Goal: Task Accomplishment & Management: Manage account settings

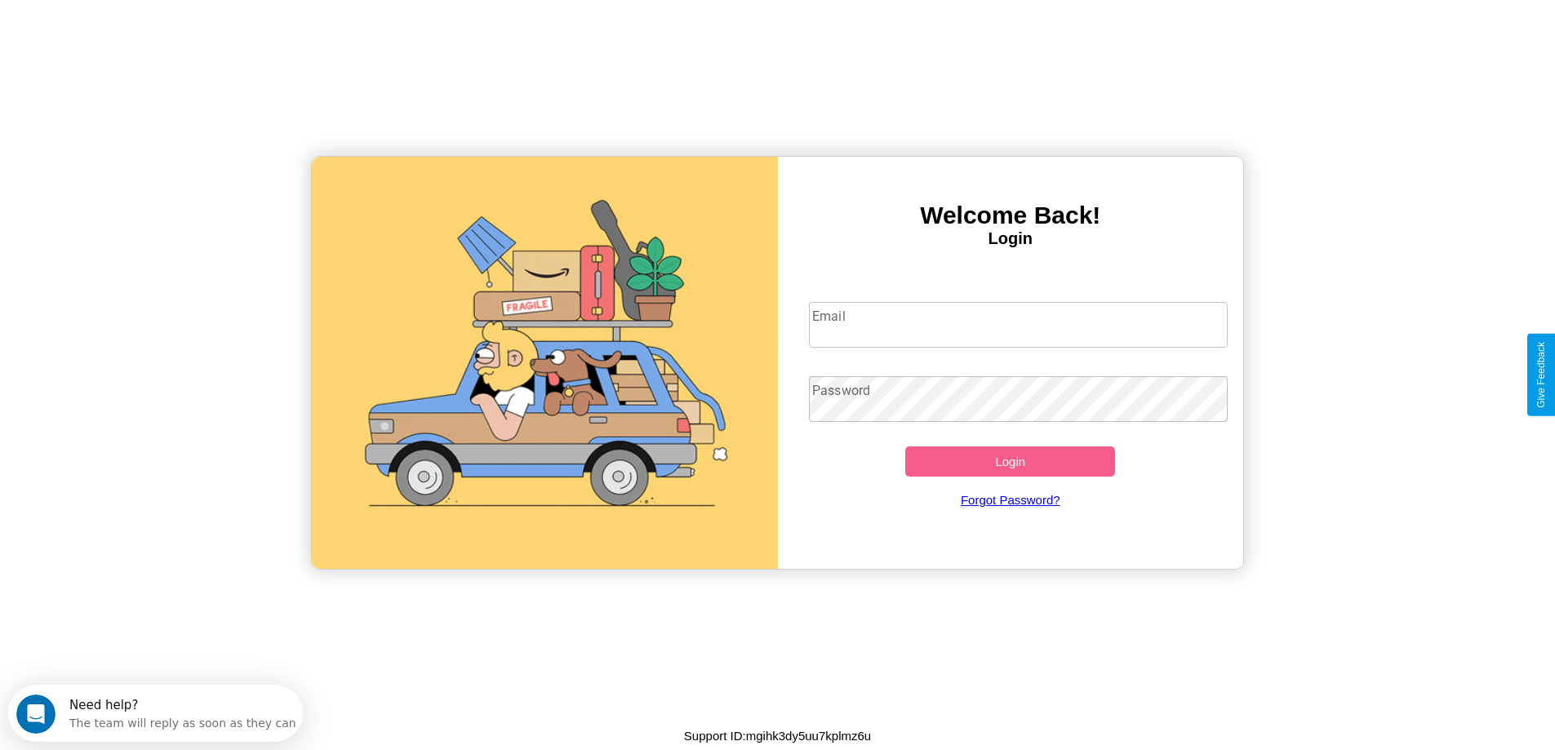
click at [1018, 325] on input "Email" at bounding box center [1018, 325] width 419 height 46
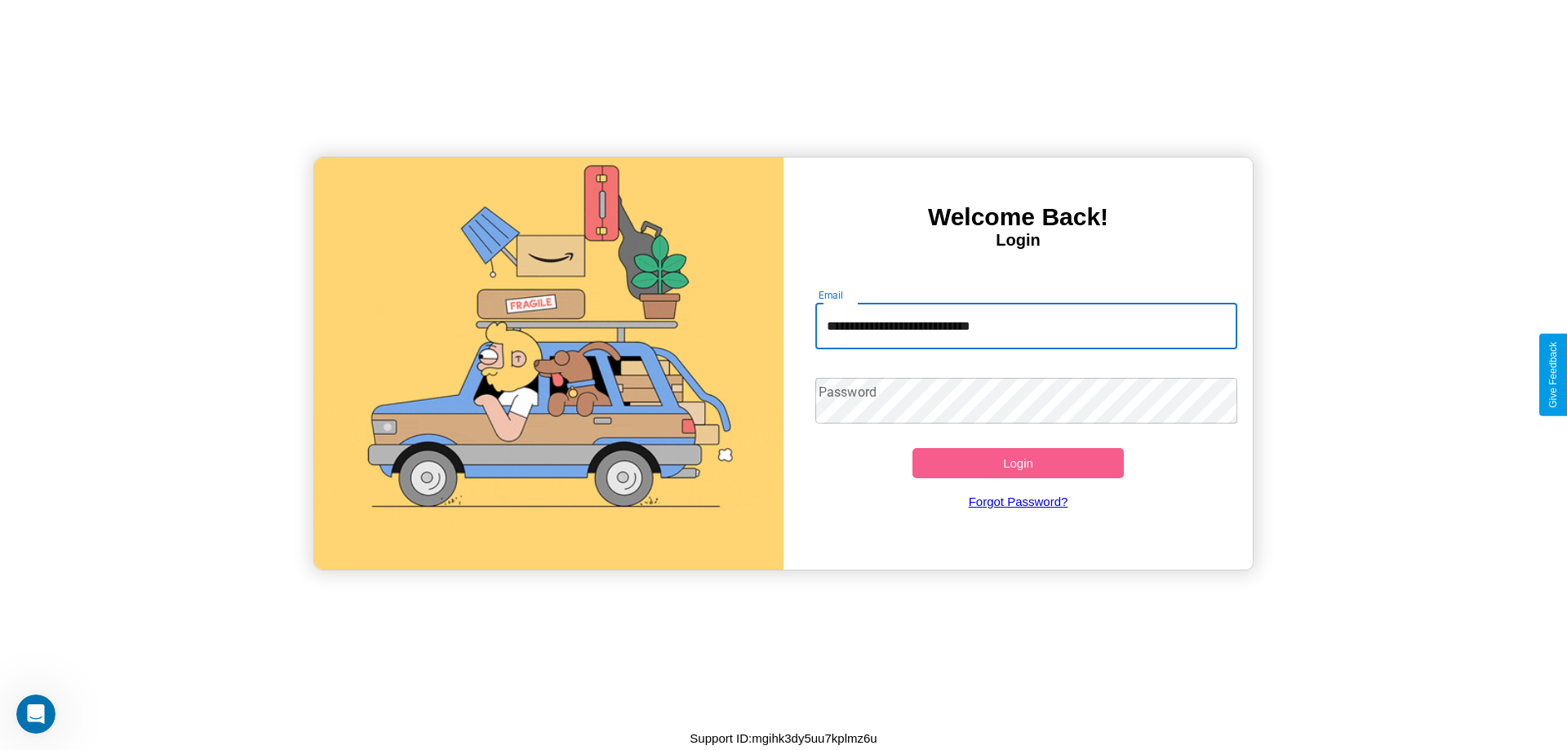
type input "**********"
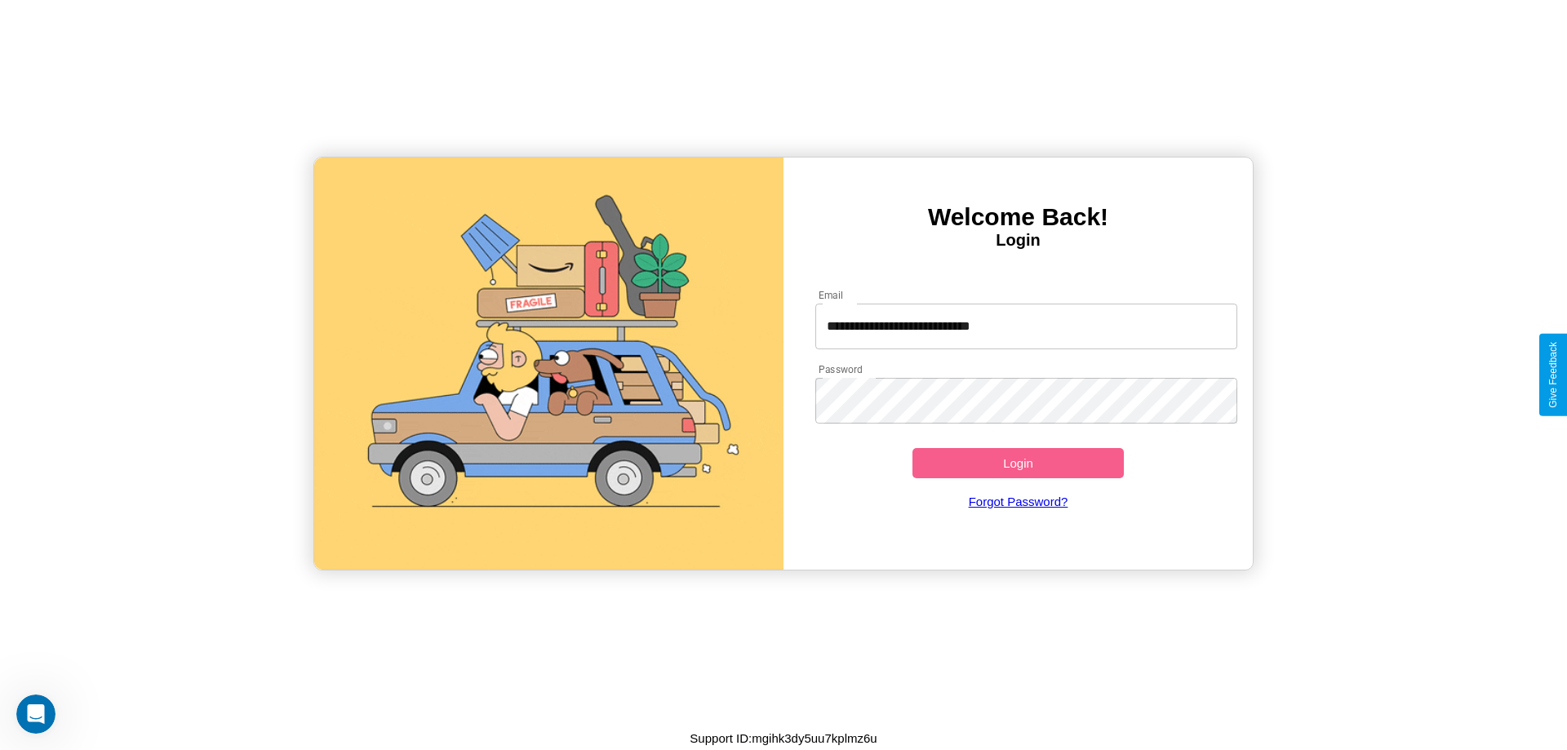
click at [1018, 463] on button "Login" at bounding box center [1017, 463] width 211 height 30
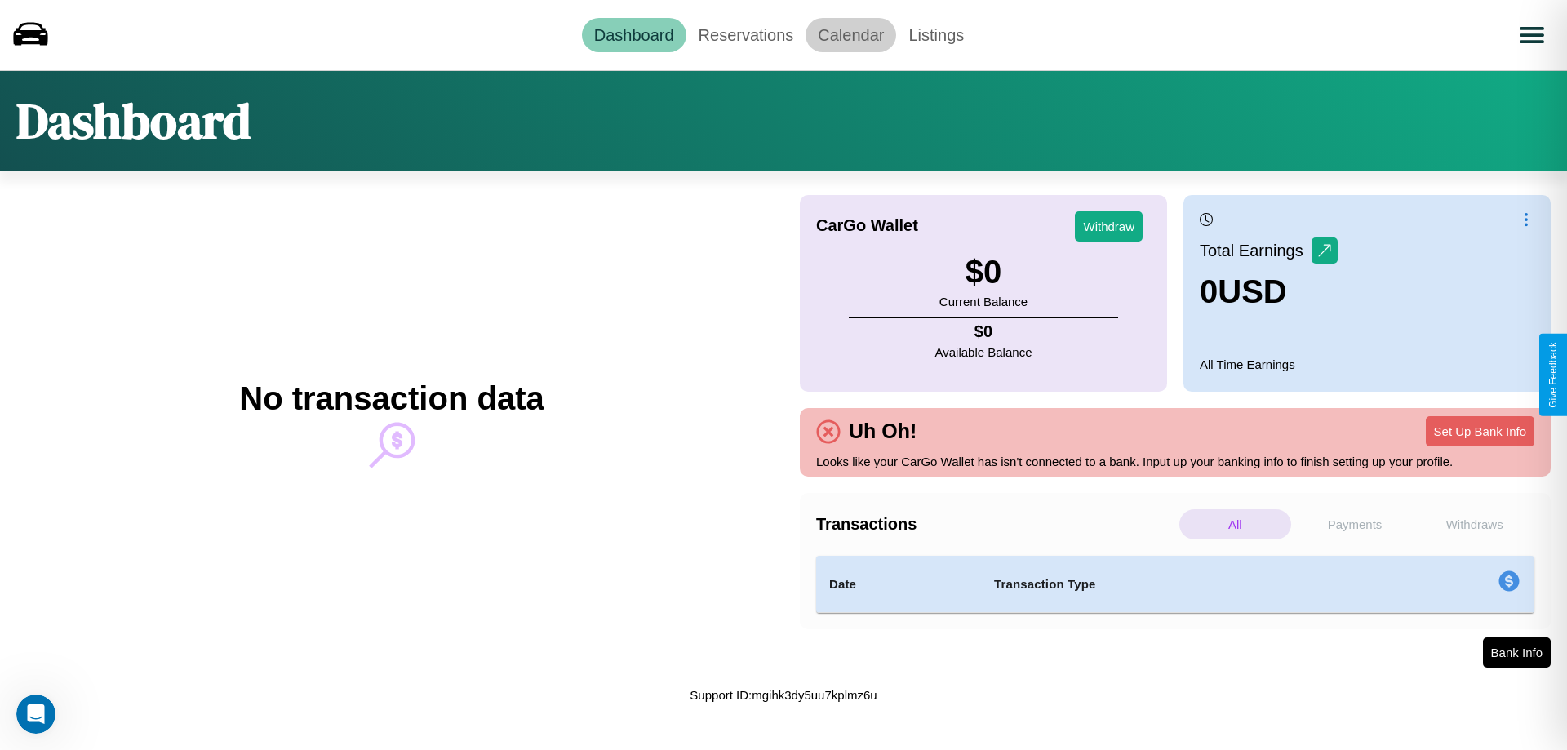
click at [850, 34] on link "Calendar" at bounding box center [850, 35] width 91 height 34
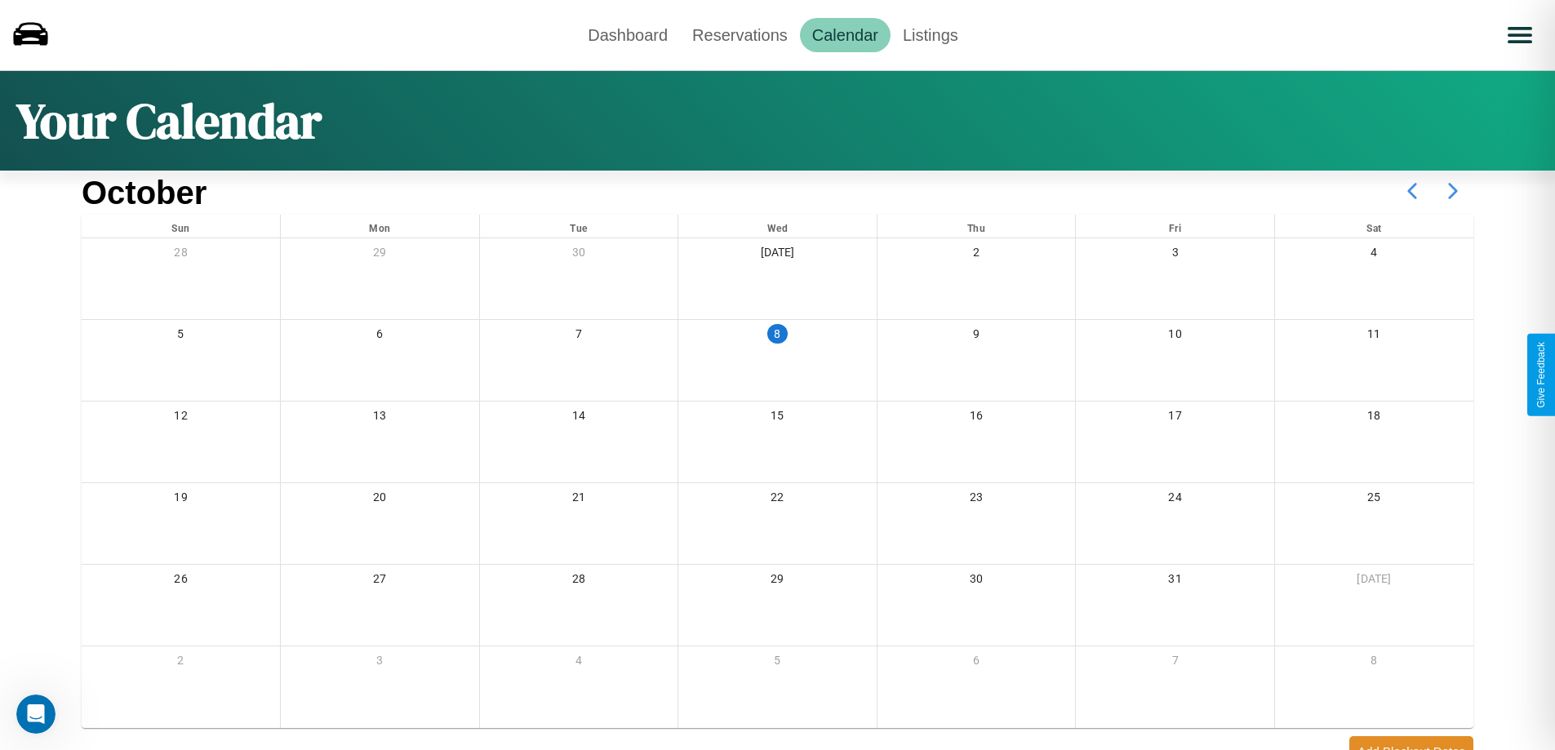
click at [1453, 191] on icon at bounding box center [1452, 191] width 41 height 41
click at [628, 34] on link "Dashboard" at bounding box center [627, 35] width 104 height 34
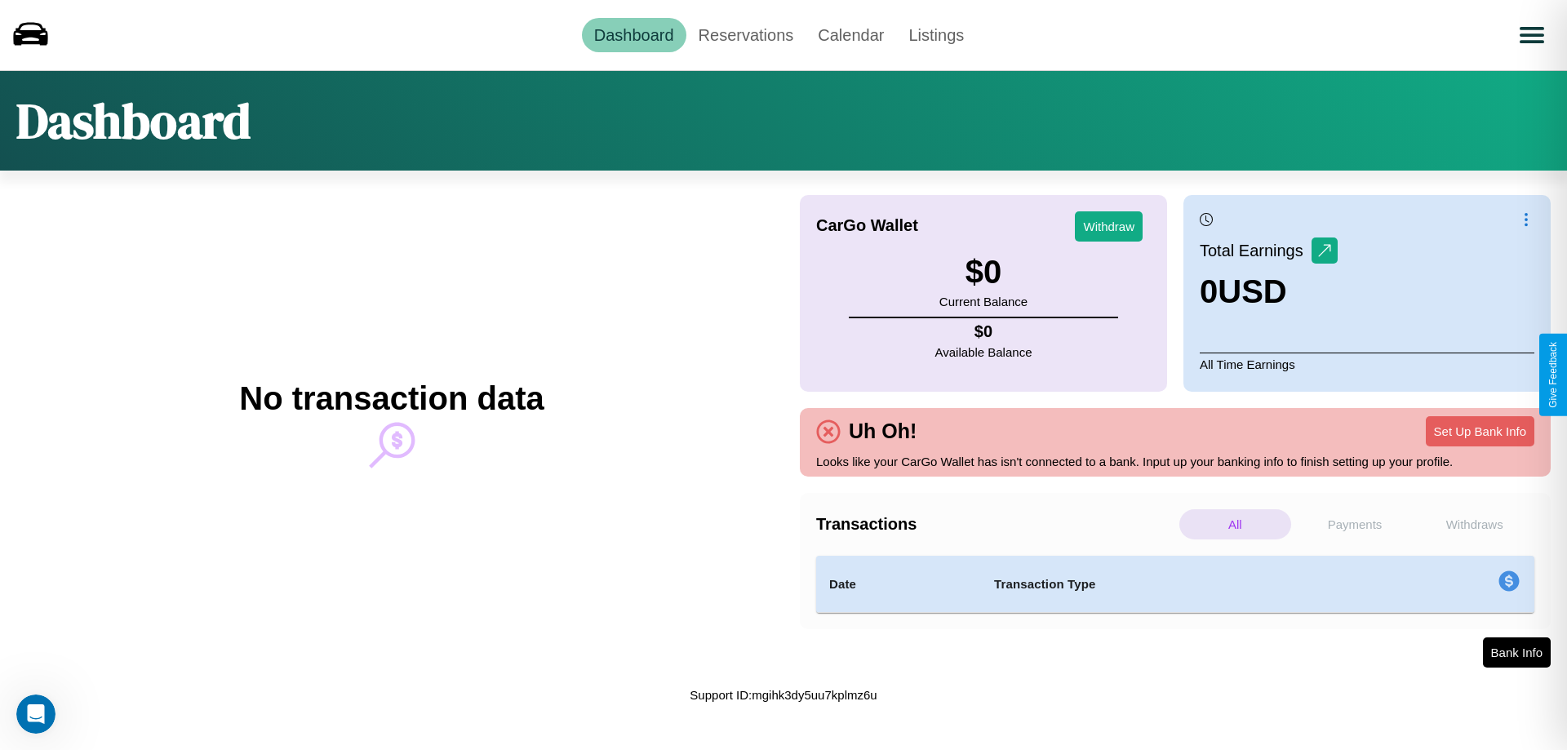
click at [1474, 524] on p "Withdraws" at bounding box center [1474, 524] width 112 height 30
click at [745, 34] on link "Reservations" at bounding box center [746, 35] width 120 height 34
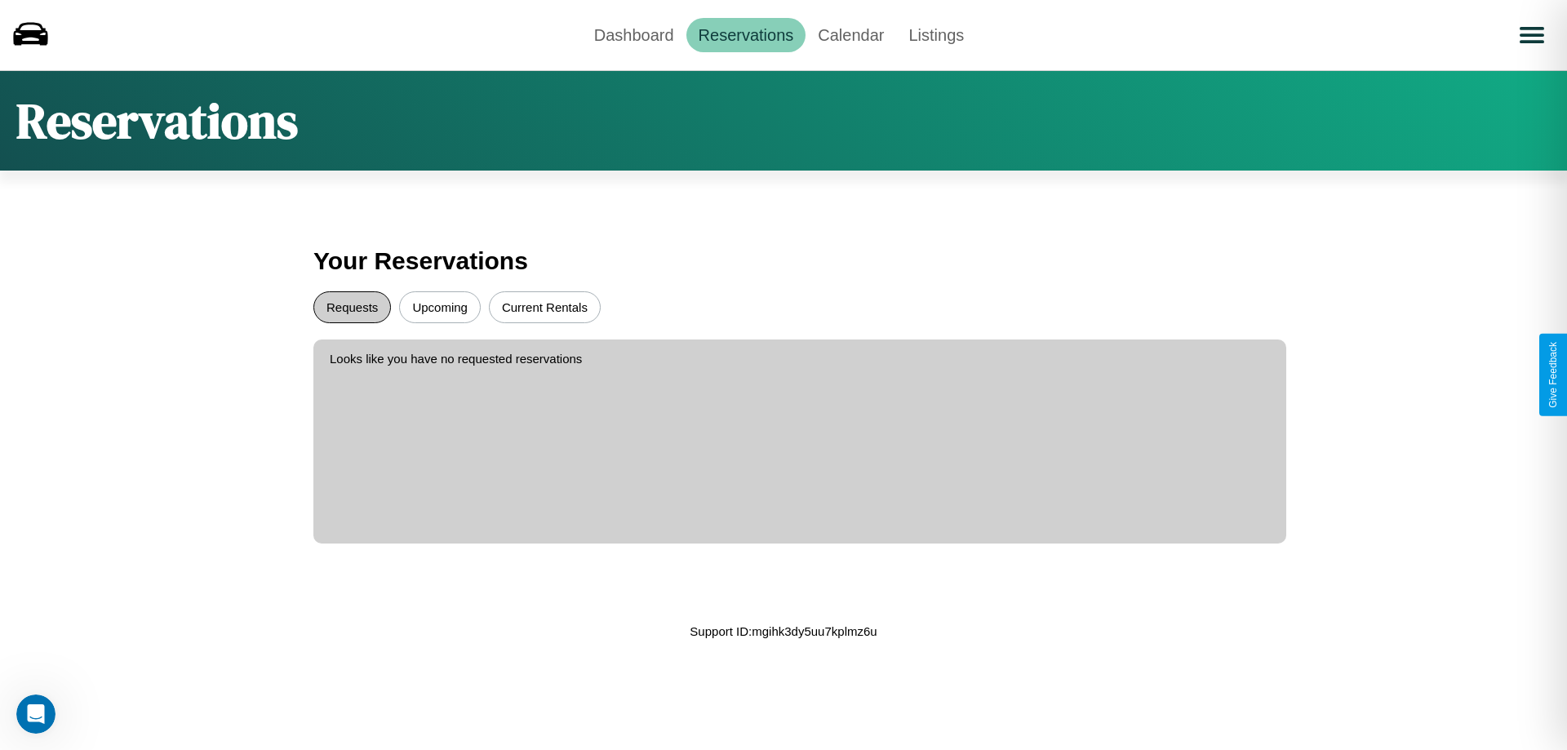
click at [352, 307] on button "Requests" at bounding box center [352, 307] width 78 height 32
click at [544, 307] on button "Current Rentals" at bounding box center [545, 307] width 112 height 32
